Goal: Task Accomplishment & Management: Manage account settings

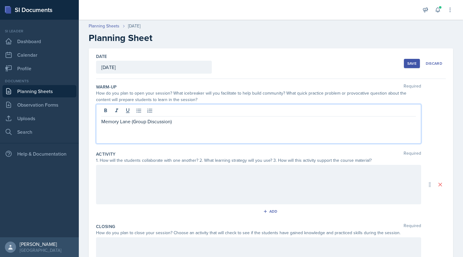
click at [201, 183] on div at bounding box center [258, 184] width 325 height 39
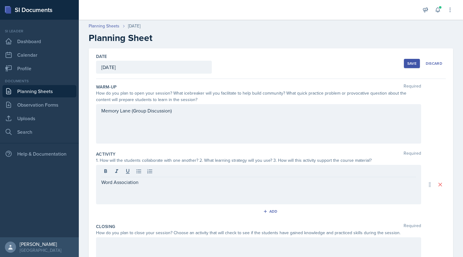
click at [100, 182] on div "Word Association" at bounding box center [258, 184] width 325 height 39
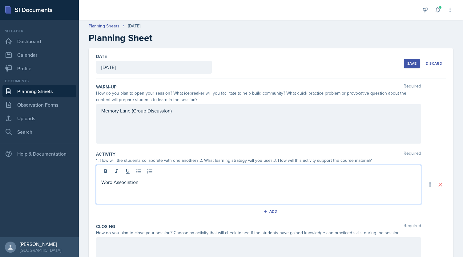
click at [100, 182] on div "Word Association" at bounding box center [258, 184] width 325 height 39
click at [103, 181] on p "Word Association" at bounding box center [258, 181] width 315 height 7
click at [264, 210] on icon "button" at bounding box center [265, 211] width 4 height 4
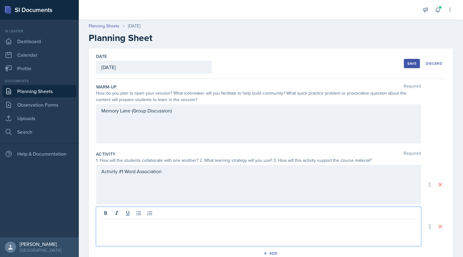
click at [178, 212] on div at bounding box center [258, 226] width 325 height 39
click at [404, 60] on button "Save" at bounding box center [412, 63] width 16 height 9
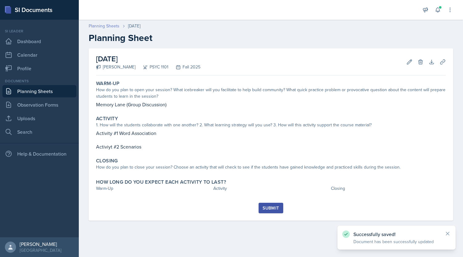
click at [102, 26] on link "Planning Sheets" at bounding box center [104, 26] width 31 height 6
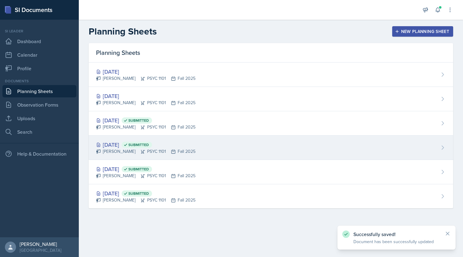
click at [172, 150] on div "[PERSON_NAME] PSYC 1101 Fall 2025" at bounding box center [145, 151] width 99 height 6
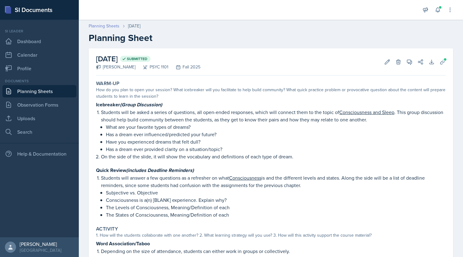
click at [104, 26] on link "Planning Sheets" at bounding box center [104, 26] width 31 height 6
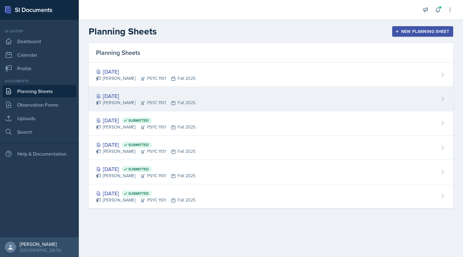
click at [148, 90] on div "[DATE] [PERSON_NAME] PSYC 1101 Fall 2025" at bounding box center [271, 99] width 365 height 24
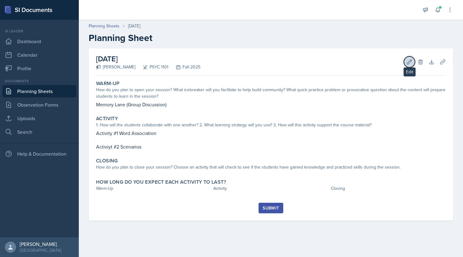
click at [413, 63] on button "Edit" at bounding box center [409, 61] width 11 height 11
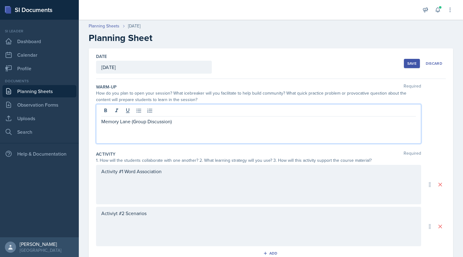
click at [120, 109] on div "Memory Lane (Group Discussion)" at bounding box center [258, 123] width 325 height 39
click at [120, 109] on button at bounding box center [116, 110] width 9 height 9
click at [122, 123] on p "Memory Lane (Group Discussion)" at bounding box center [258, 121] width 315 height 7
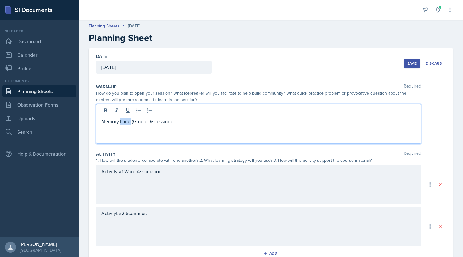
click at [122, 123] on p "Memory Lane (Group Discussion)" at bounding box center [258, 121] width 315 height 7
click at [126, 170] on div "Activity #1 Word Association" at bounding box center [258, 184] width 325 height 39
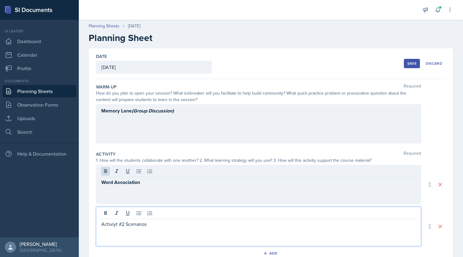
click at [133, 215] on div "Activiyt #2 Scenarios" at bounding box center [258, 226] width 325 height 39
click at [133, 215] on div at bounding box center [258, 214] width 315 height 10
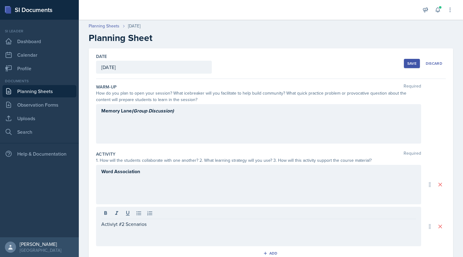
click at [133, 215] on div at bounding box center [258, 214] width 315 height 10
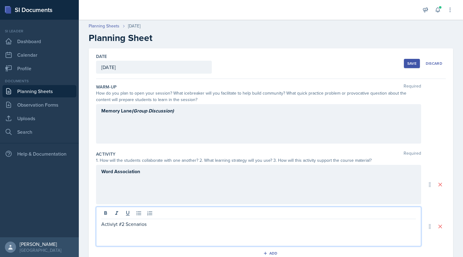
click at [126, 220] on p "Activiyt #2 Scenarios" at bounding box center [258, 223] width 315 height 7
click at [140, 226] on p "Scenarios" at bounding box center [258, 224] width 315 height 8
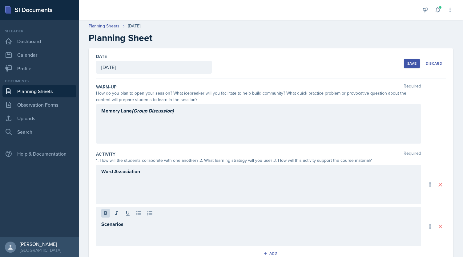
click at [79, 166] on div "Date [DATE] [DATE] 31 1 2 3 4 5 6 7 8 9 10 11 12 13 14 15 16 17 18 19 20 21 22 …" at bounding box center [271, 212] width 384 height 329
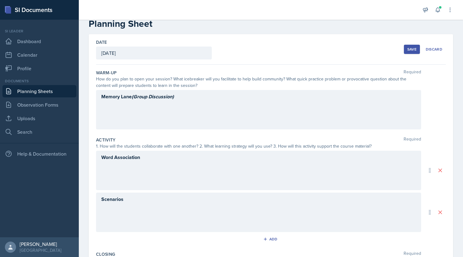
click at [186, 101] on div "Memory Lane (Group Discussion)" at bounding box center [258, 109] width 325 height 39
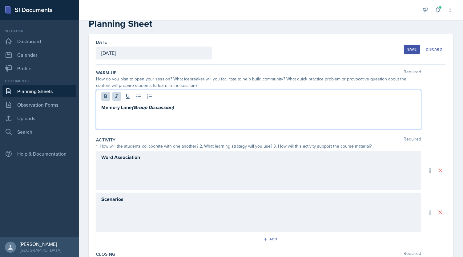
scroll to position [25, 0]
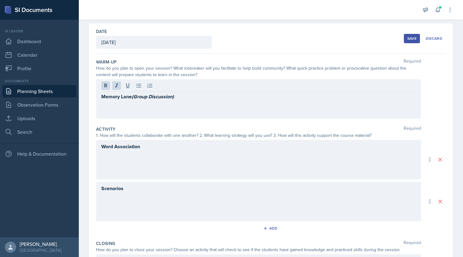
click at [167, 111] on div "Memory Lane (Group Discussion)" at bounding box center [258, 98] width 325 height 39
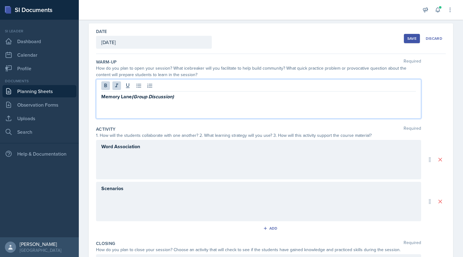
click at [188, 101] on div "Memory Lane (Group Discussion)" at bounding box center [258, 98] width 325 height 39
click at [373, 100] on div "Memory Lane (Group Discussion)" at bounding box center [258, 98] width 325 height 39
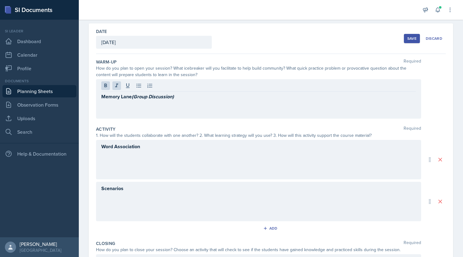
click at [404, 35] on button "Save" at bounding box center [412, 38] width 16 height 9
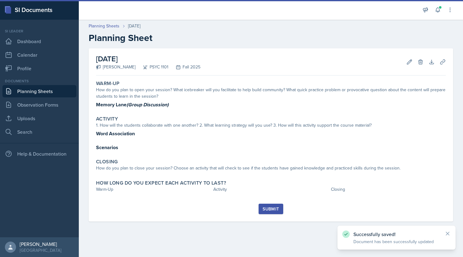
scroll to position [0, 0]
